Goal: Task Accomplishment & Management: Manage account settings

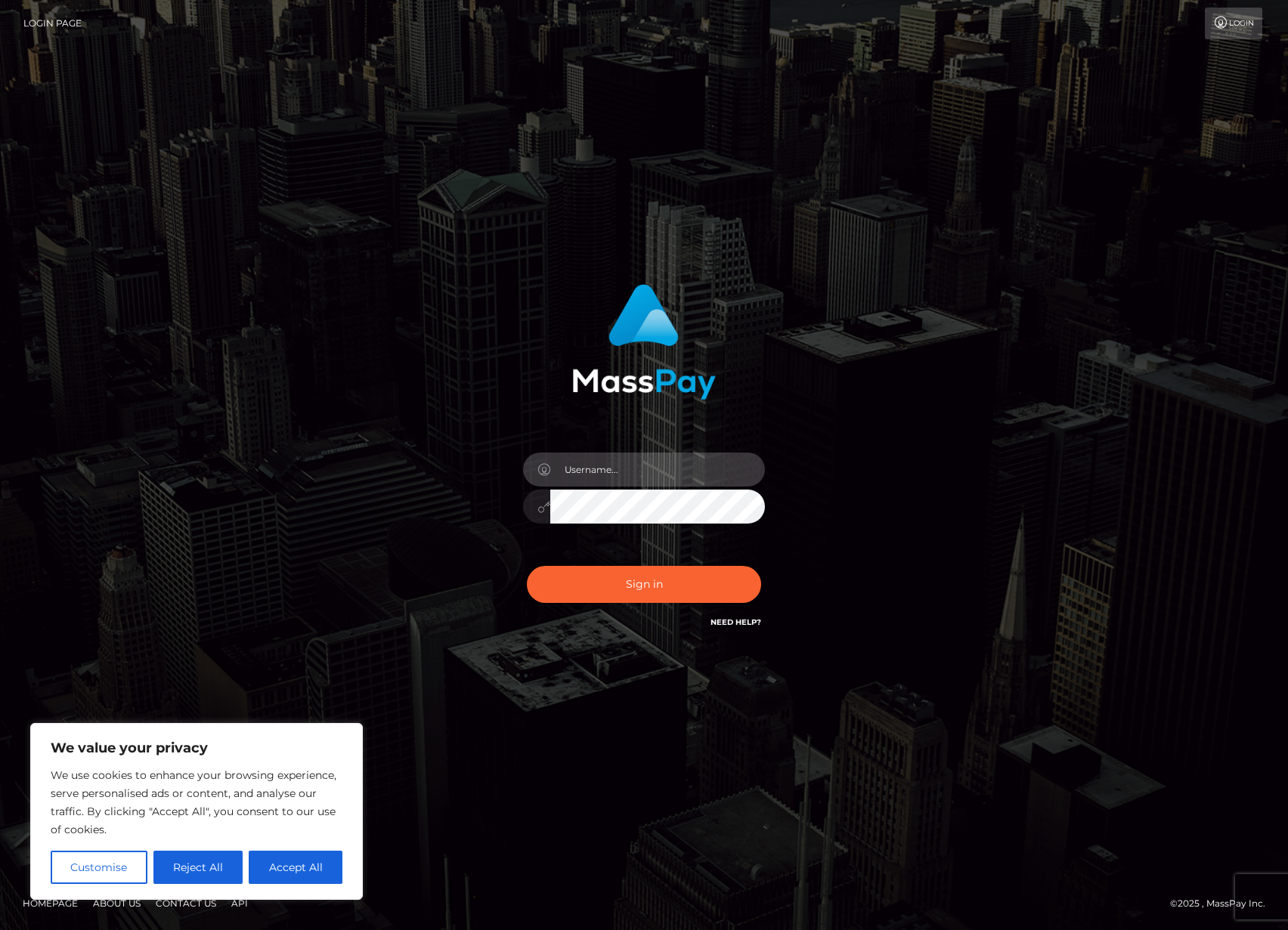
click at [636, 467] on input "text" at bounding box center [658, 469] width 214 height 34
type input "[EMAIL_ADDRESS][DOMAIN_NAME]"
click at [690, 576] on button "Sign in" at bounding box center [644, 585] width 234 height 37
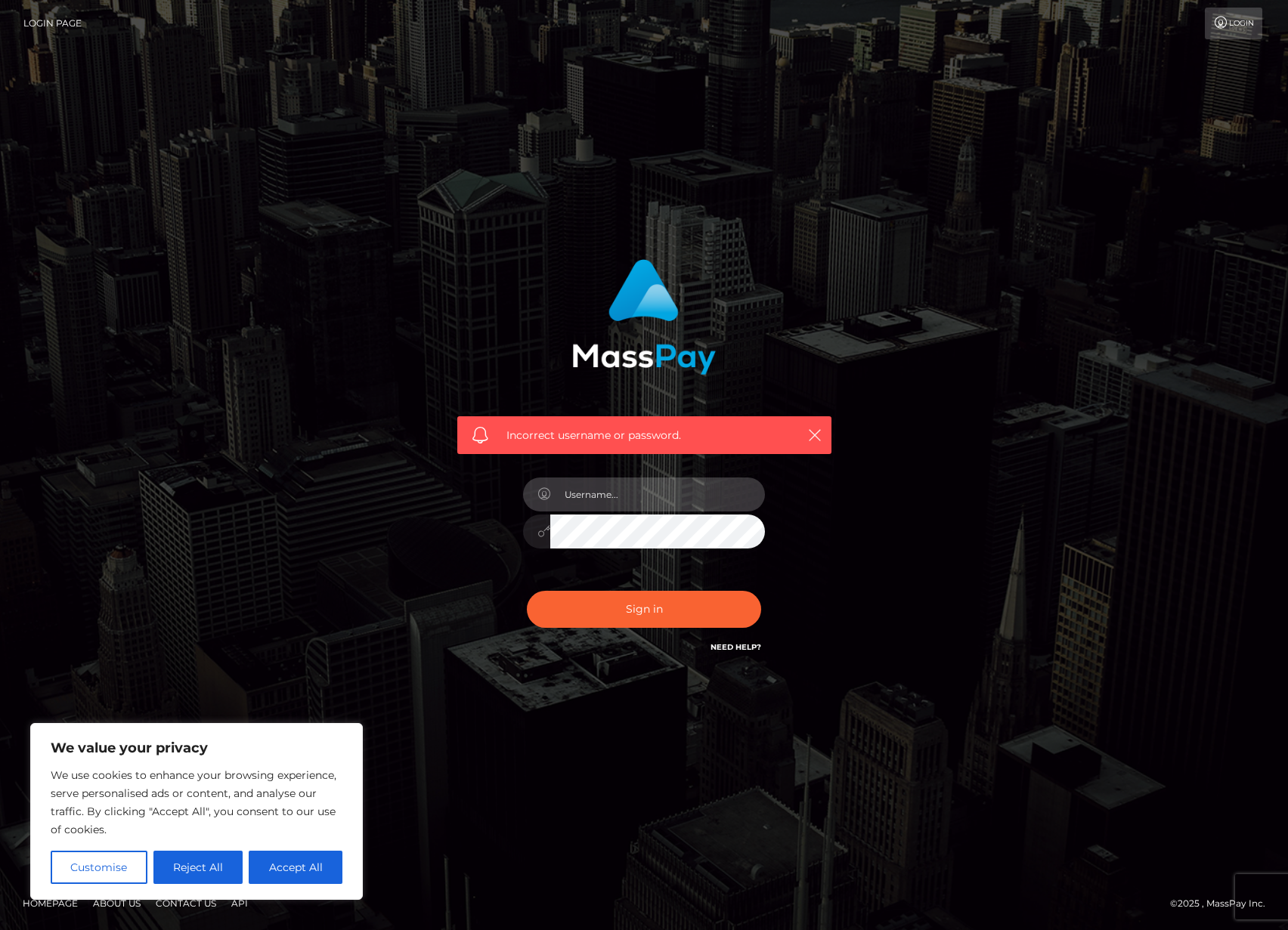
click at [627, 498] on input "text" at bounding box center [658, 494] width 214 height 34
